Goal: Transaction & Acquisition: Purchase product/service

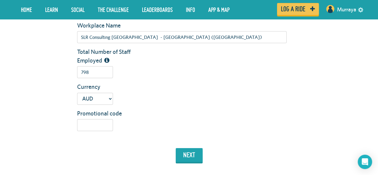
scroll to position [179, 0]
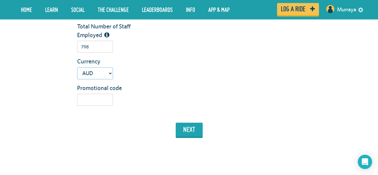
click at [98, 75] on select "USD GBP AUD NZD EUR CAD" at bounding box center [95, 73] width 36 height 12
click at [77, 67] on select "USD GBP AUD NZD EUR CAD" at bounding box center [95, 73] width 36 height 12
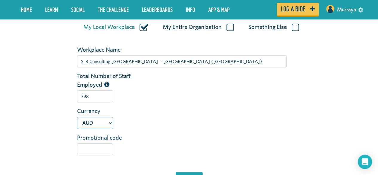
scroll to position [90, 0]
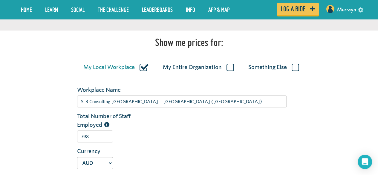
click at [233, 67] on div "My Entire Organization" at bounding box center [196, 65] width 77 height 13
click at [227, 67] on label "My Entire Organization" at bounding box center [198, 67] width 71 height 8
click at [0, 0] on input "My Entire Organization" at bounding box center [0, 0] width 0 height 0
type input "SLR Consulting [GEOGRAPHIC_DATA]"
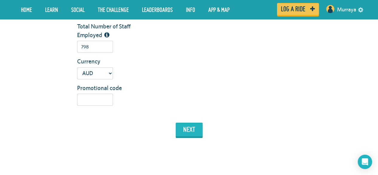
scroll to position [119, 0]
click at [187, 127] on button "next" at bounding box center [189, 129] width 27 height 14
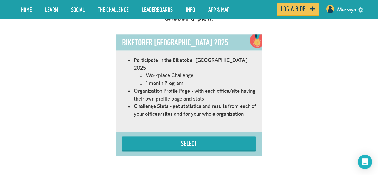
scroll to position [337, 0]
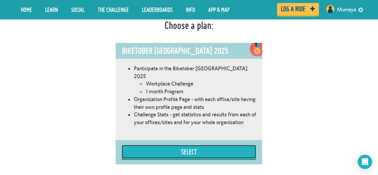
click at [227, 144] on button "Select" at bounding box center [188, 150] width 134 height 13
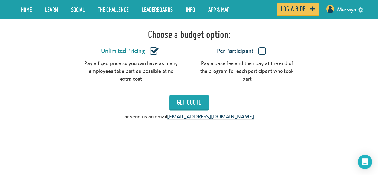
scroll to position [515, 0]
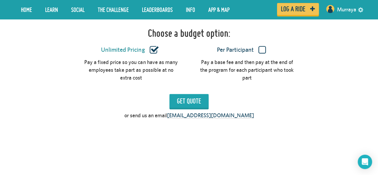
drag, startPoint x: 157, startPoint y: 70, endPoint x: 153, endPoint y: 55, distance: 15.7
click at [153, 58] on div "Pay a fixed price so you can have as many employees take part as possible at no…" at bounding box center [131, 69] width 94 height 23
click at [153, 70] on div "Pay a fixed price so you can have as many employees take part as possible at no…" at bounding box center [131, 69] width 94 height 23
click at [190, 94] on input "Get Quote" at bounding box center [188, 101] width 39 height 14
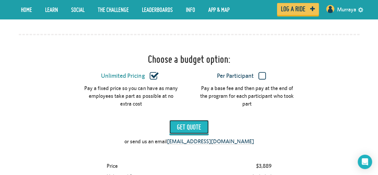
scroll to position [485, 0]
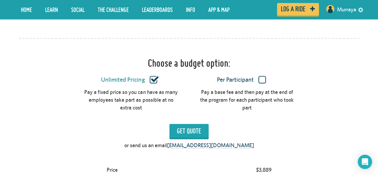
click at [261, 76] on label "Per Participant" at bounding box center [241, 80] width 94 height 8
click at [0, 0] on input "Per Participant" at bounding box center [0, 0] width 0 height 0
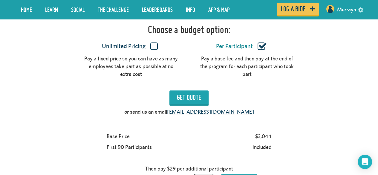
scroll to position [545, 0]
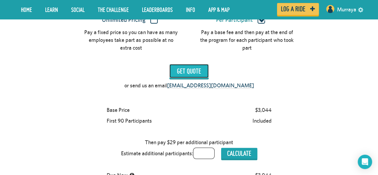
click at [180, 66] on input "Get Quote" at bounding box center [188, 71] width 39 height 14
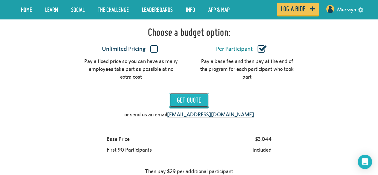
scroll to position [575, 0]
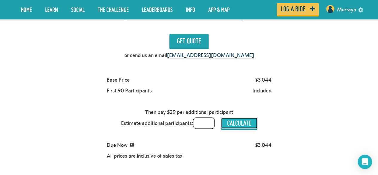
drag, startPoint x: 241, startPoint y: 116, endPoint x: 249, endPoint y: 113, distance: 8.5
click at [241, 118] on button "Calculate" at bounding box center [239, 123] width 36 height 11
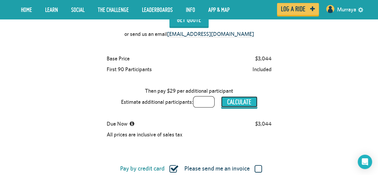
scroll to position [604, 0]
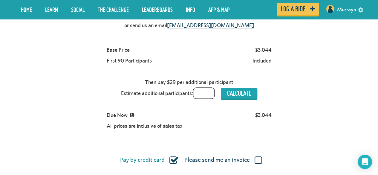
click at [306, 124] on div "Choose a budget option: Unlimited Pricing Per Participant Pay a fixed price so …" at bounding box center [189, 63] width 340 height 290
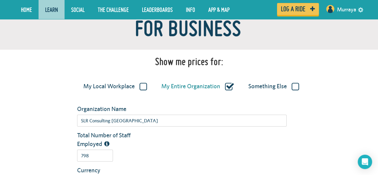
scroll to position [30, 0]
